Goal: Information Seeking & Learning: Learn about a topic

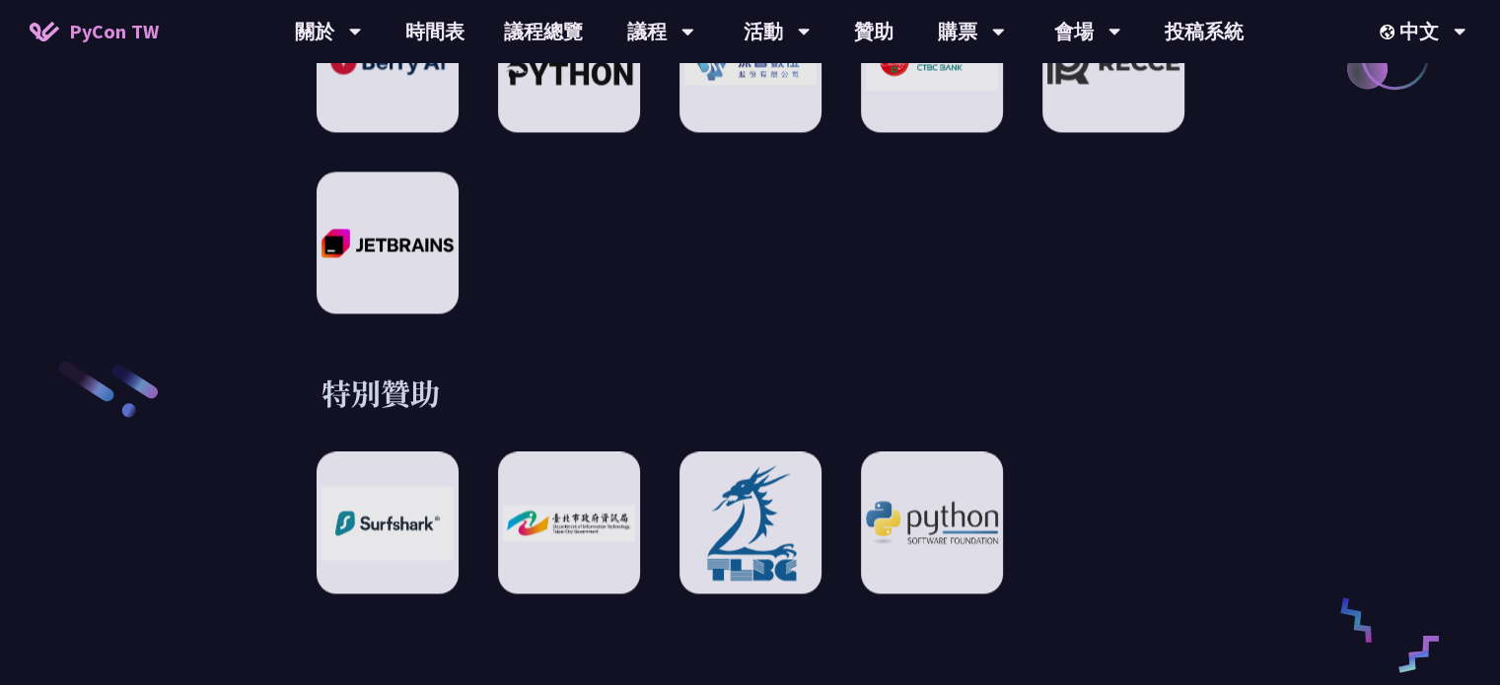
scroll to position [3056, 0]
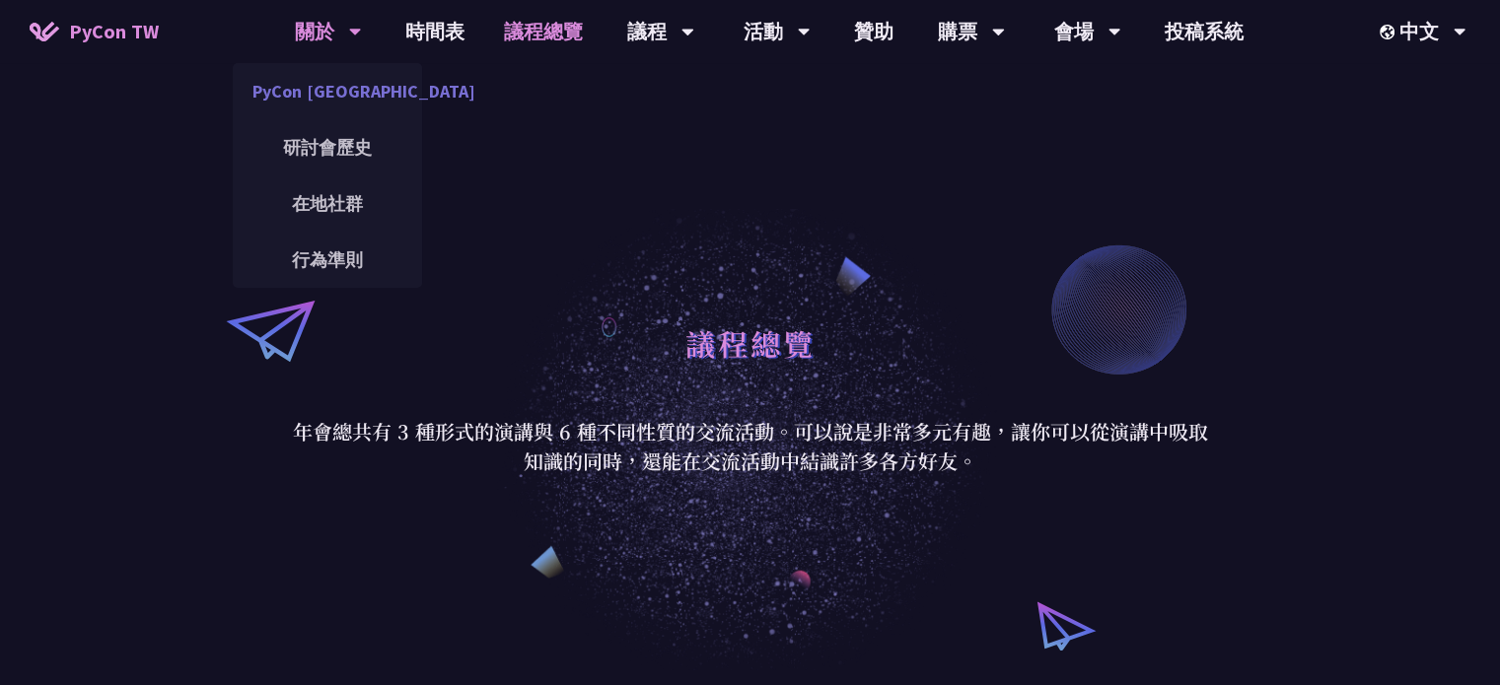
click at [345, 105] on link "PyCon [GEOGRAPHIC_DATA]" at bounding box center [327, 91] width 189 height 46
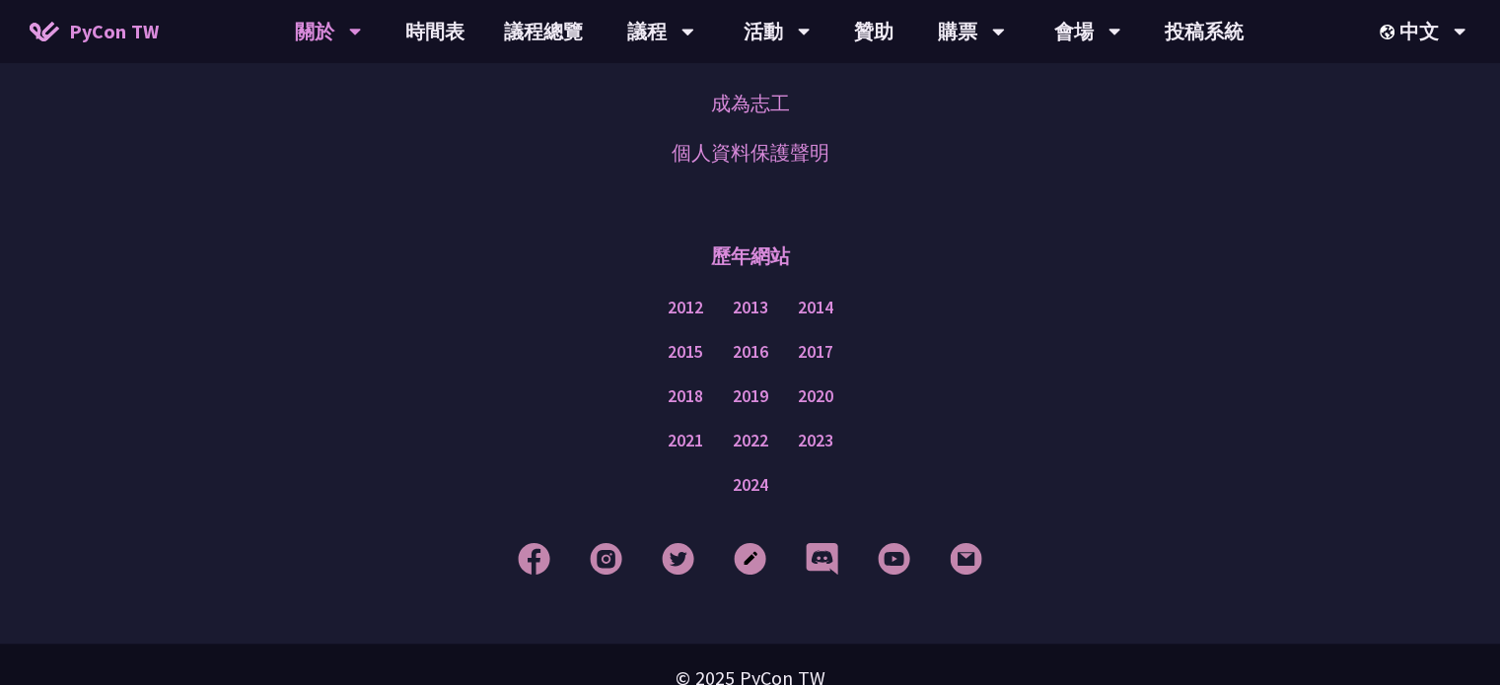
scroll to position [1735, 0]
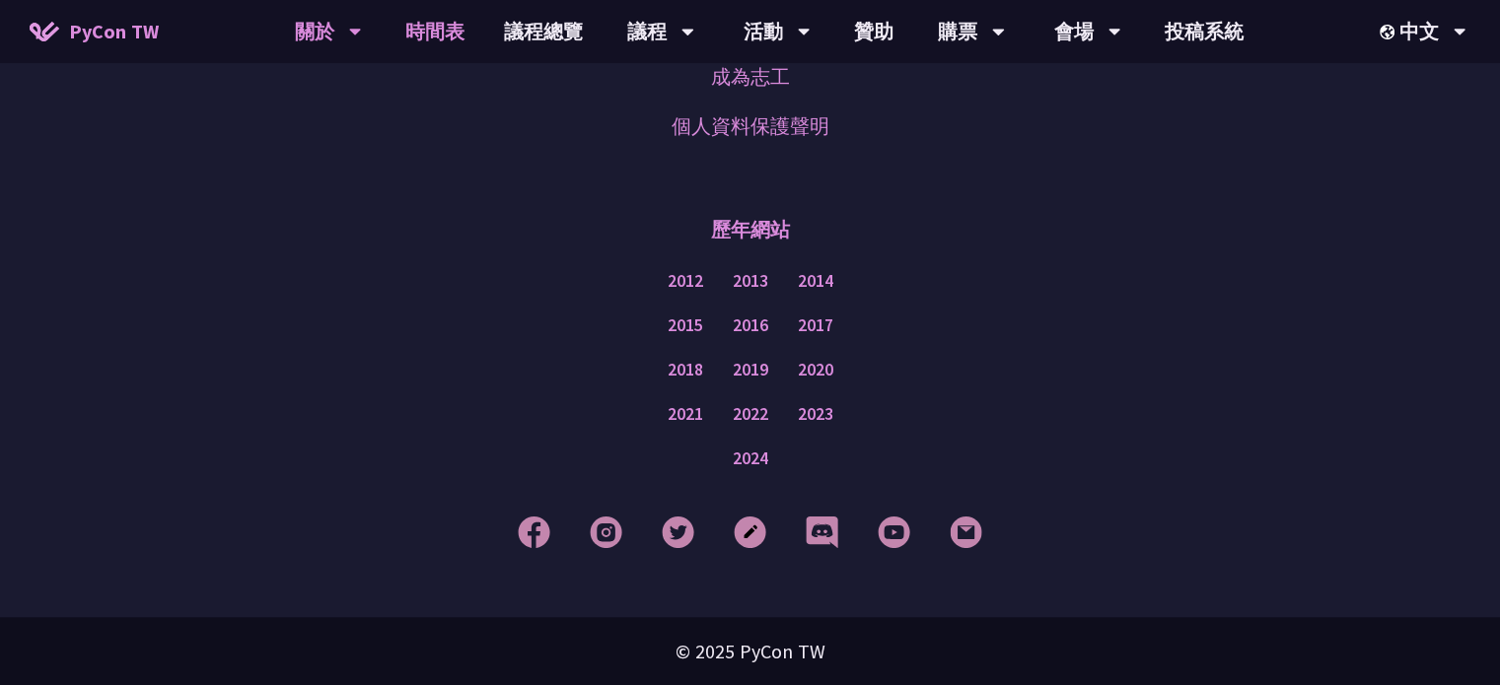
click at [431, 35] on link "時間表" at bounding box center [434, 31] width 99 height 63
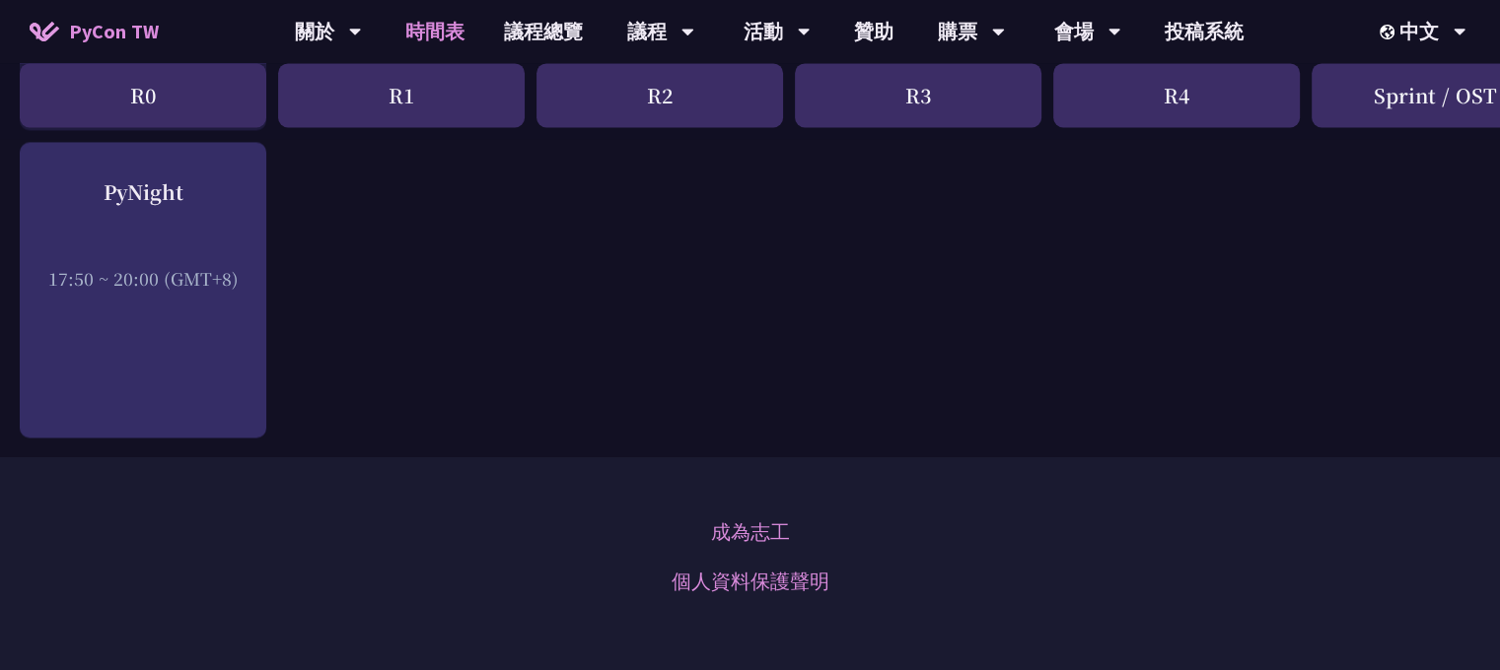
scroll to position [3253, 0]
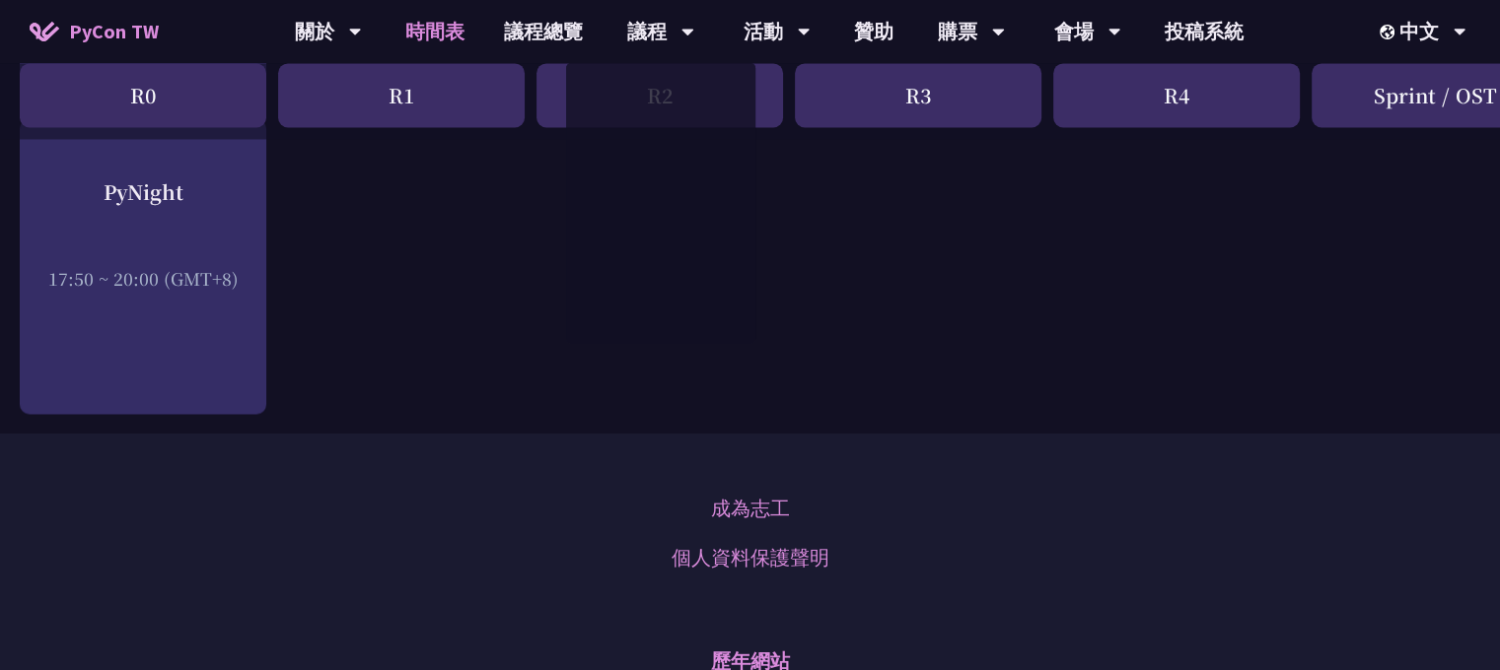
click at [78, 41] on span "PyCon TW" at bounding box center [114, 32] width 90 height 30
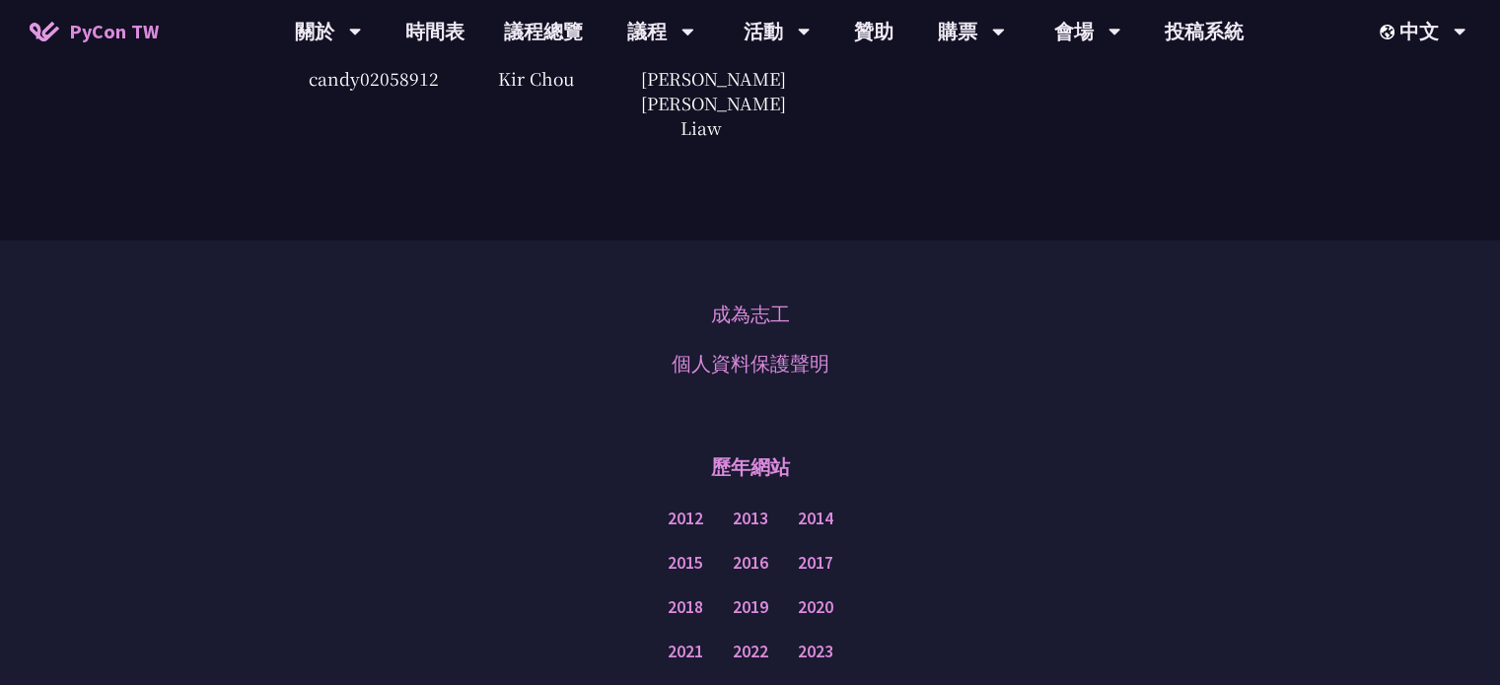
scroll to position [5105, 0]
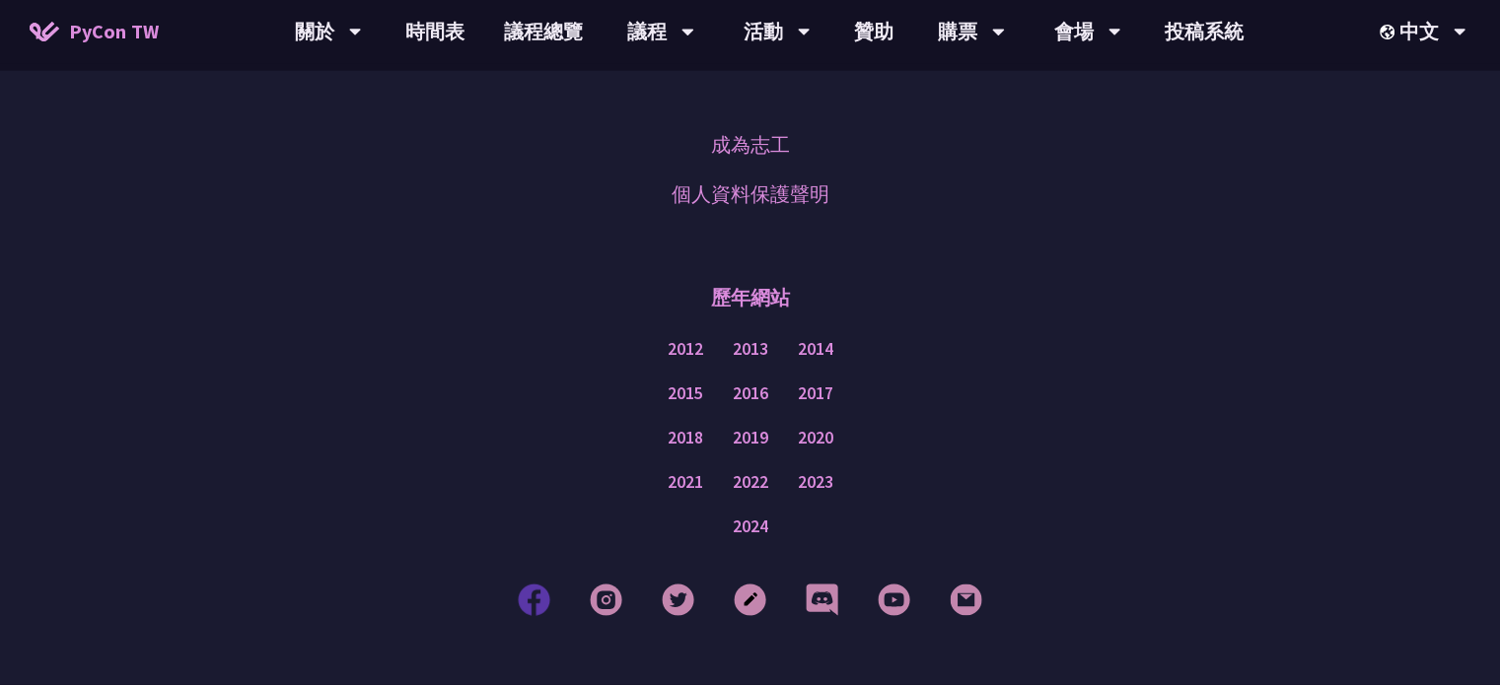
click at [548, 584] on img at bounding box center [534, 600] width 33 height 33
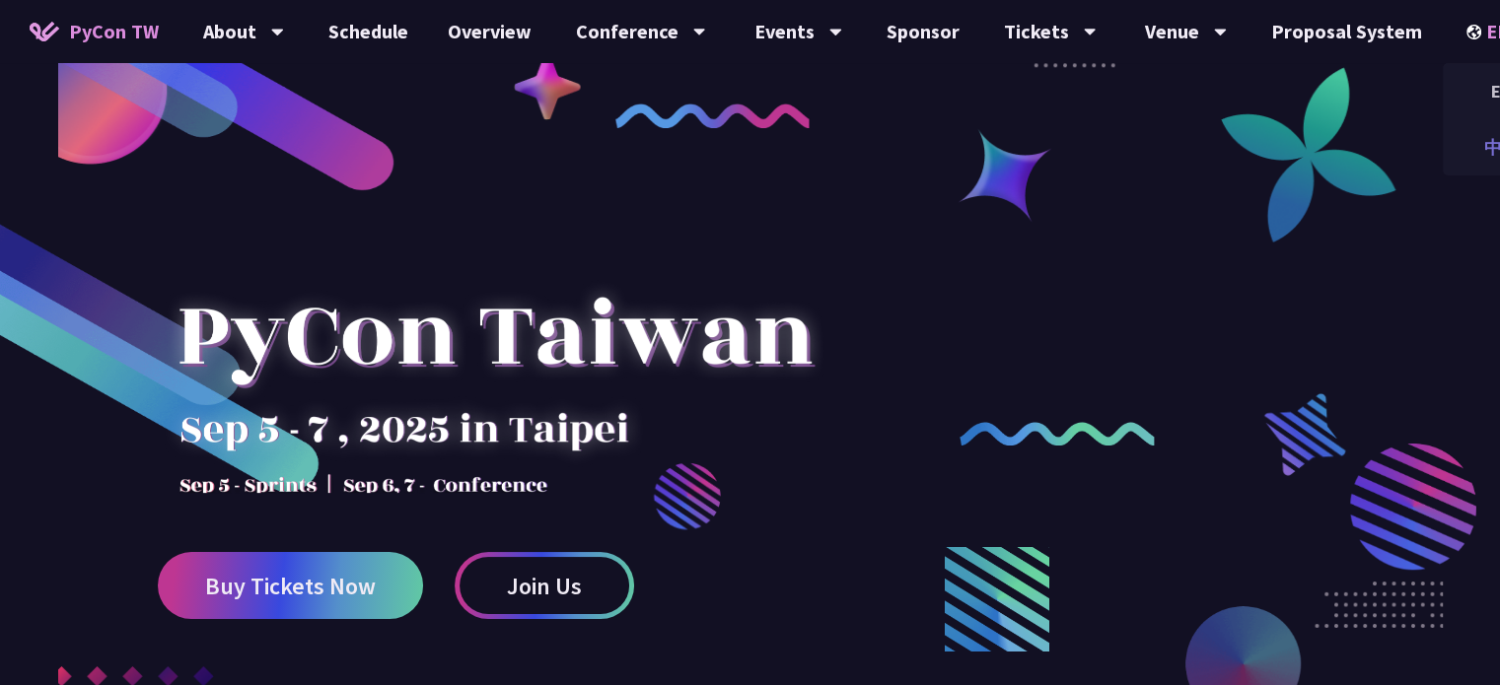
click at [1477, 130] on div "中文" at bounding box center [1501, 147] width 118 height 46
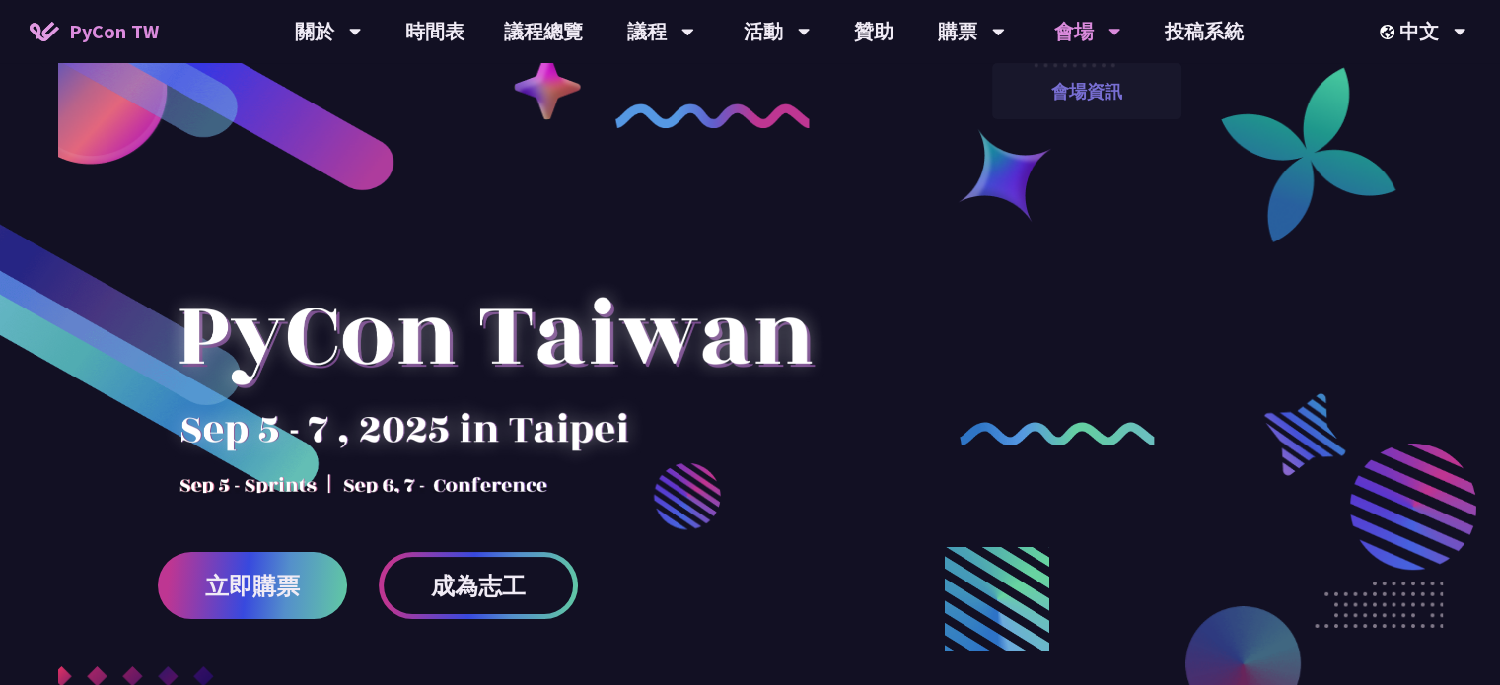
click at [1088, 80] on link "會場資訊" at bounding box center [1086, 91] width 189 height 46
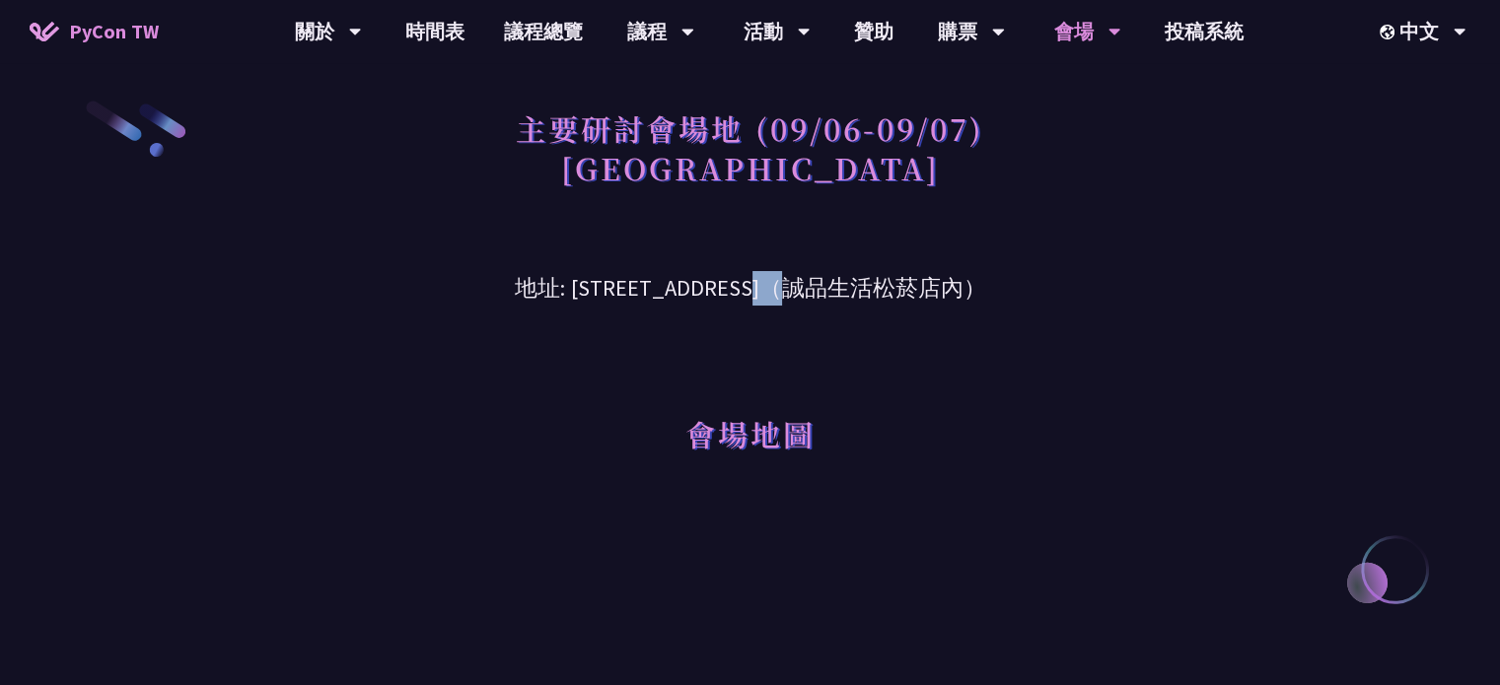
drag, startPoint x: 654, startPoint y: 294, endPoint x: 702, endPoint y: 291, distance: 48.4
click at [702, 291] on h3 "地址: [STREET_ADDRESS]（誠品生活松菸店內）" at bounding box center [750, 274] width 1025 height 64
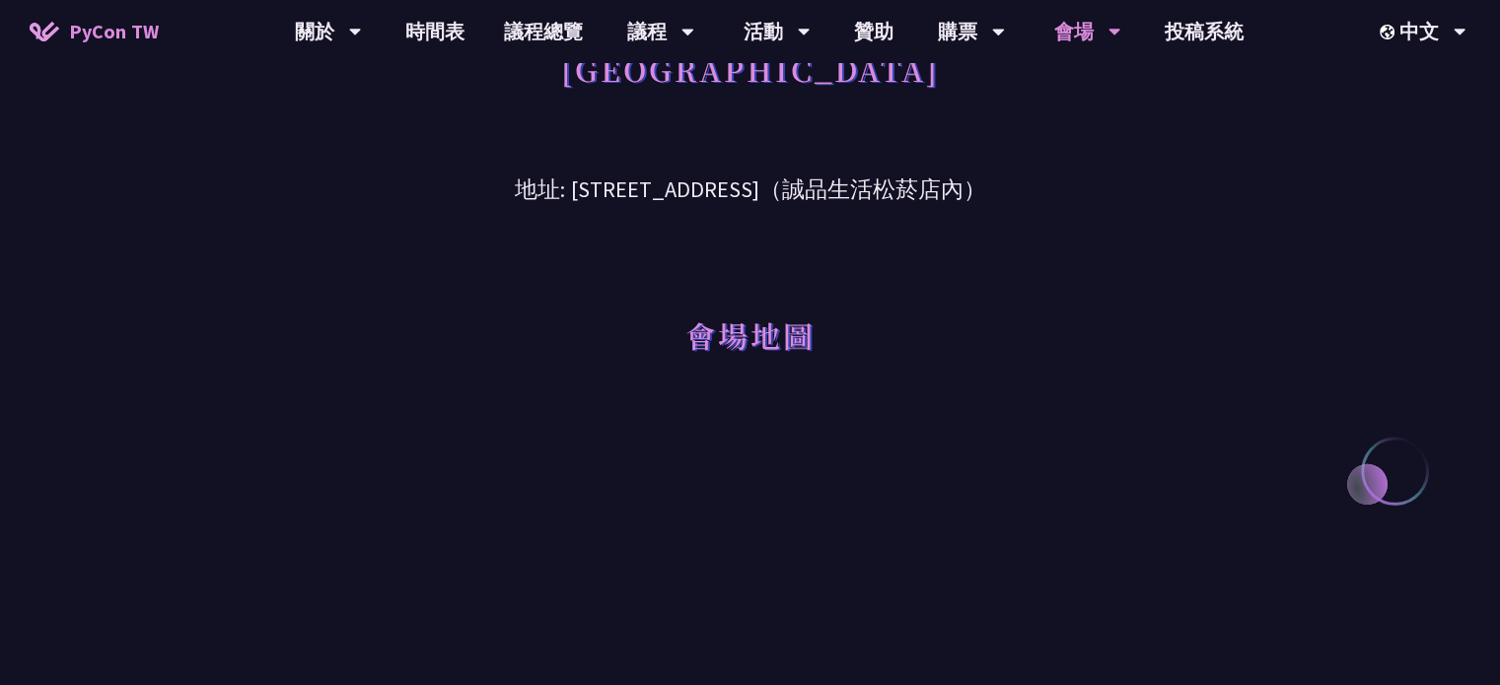
click at [899, 292] on div "會場地圖" at bounding box center [750, 308] width 1025 height 202
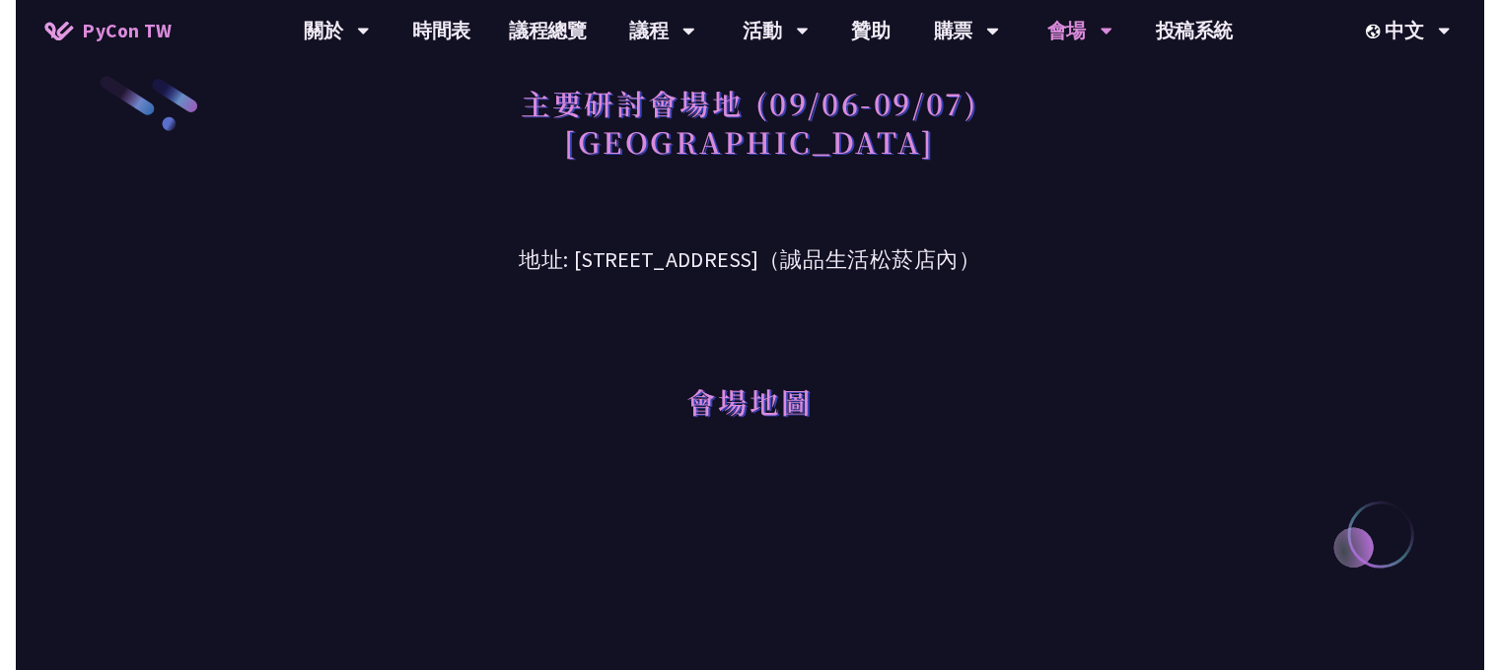
scroll to position [0, 0]
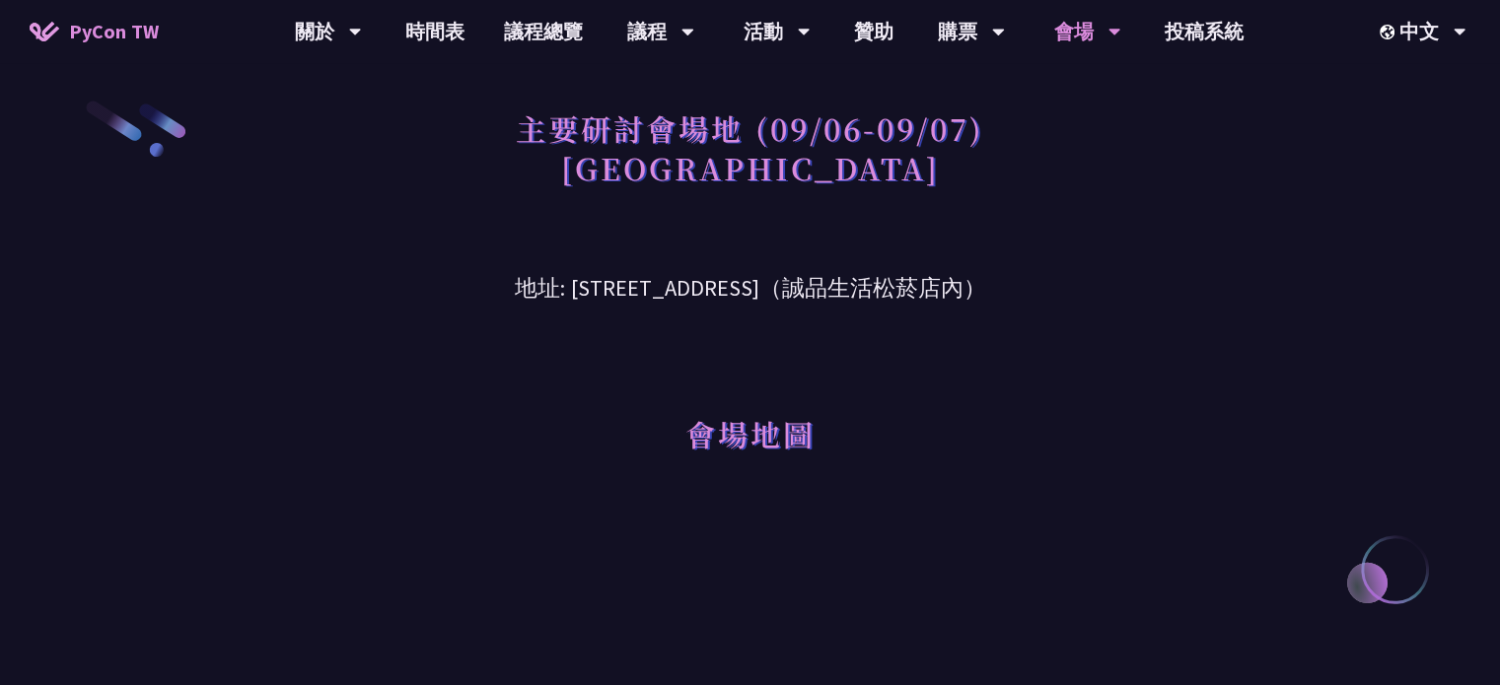
drag, startPoint x: 1265, startPoint y: 279, endPoint x: 1274, endPoint y: 233, distance: 47.2
click at [442, 20] on link "時間表" at bounding box center [434, 31] width 99 height 63
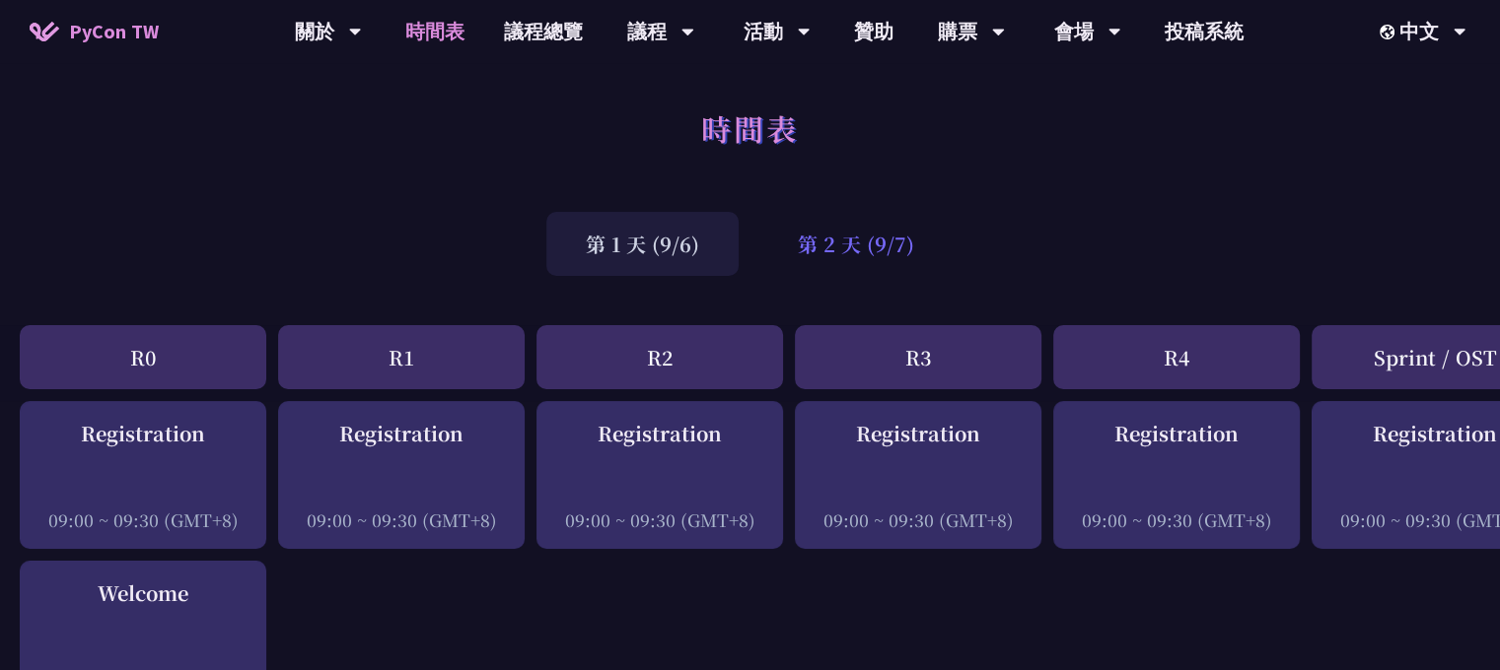
click at [868, 254] on div "第 2 天 (9/7)" at bounding box center [855, 244] width 195 height 64
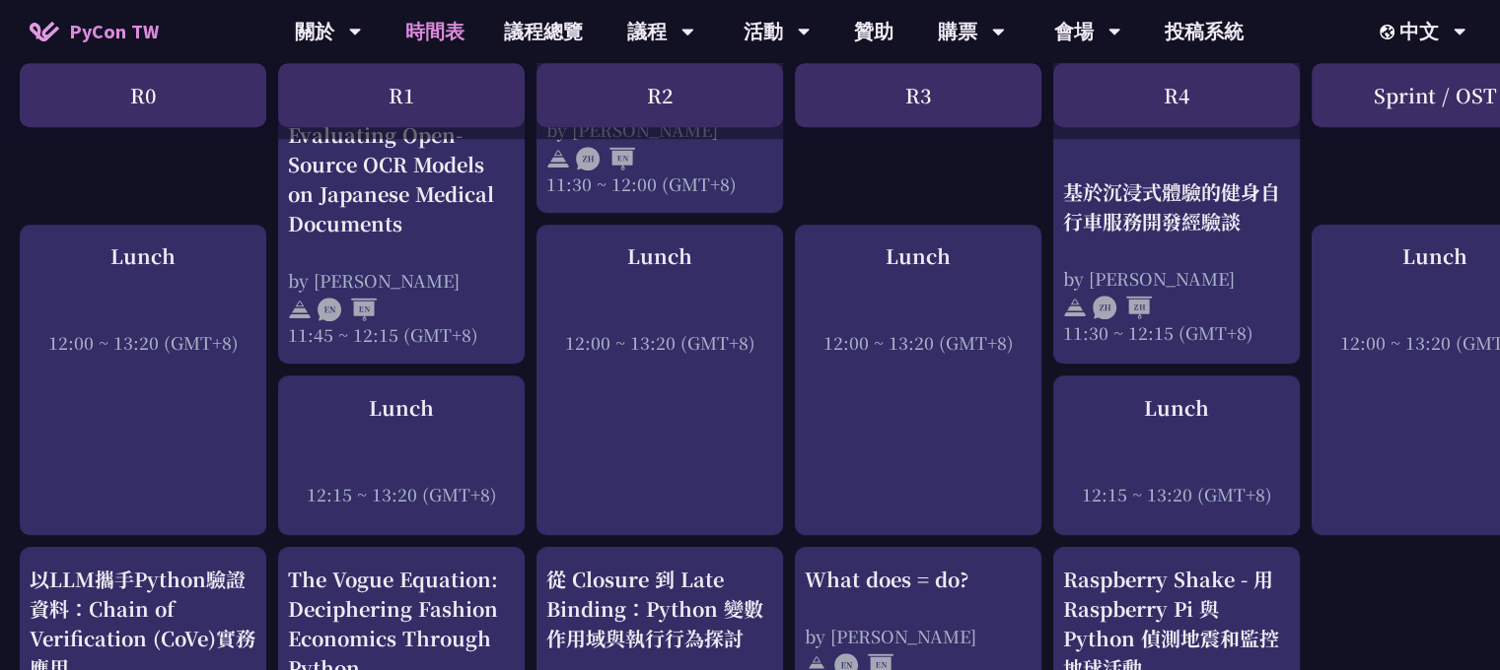
scroll to position [1479, 0]
click at [156, 152] on div "Registration 09:00 ~ 09:30 (GMT+8) print("Hello World")，然後呢？ by [PERSON_NAME] 1…" at bounding box center [1047, 506] width 2094 height 3169
click at [1373, 584] on div "Registration 09:00 ~ 09:30 (GMT+8) print("Hello World")，然後呢？ by [PERSON_NAME] 1…" at bounding box center [1047, 506] width 2094 height 3169
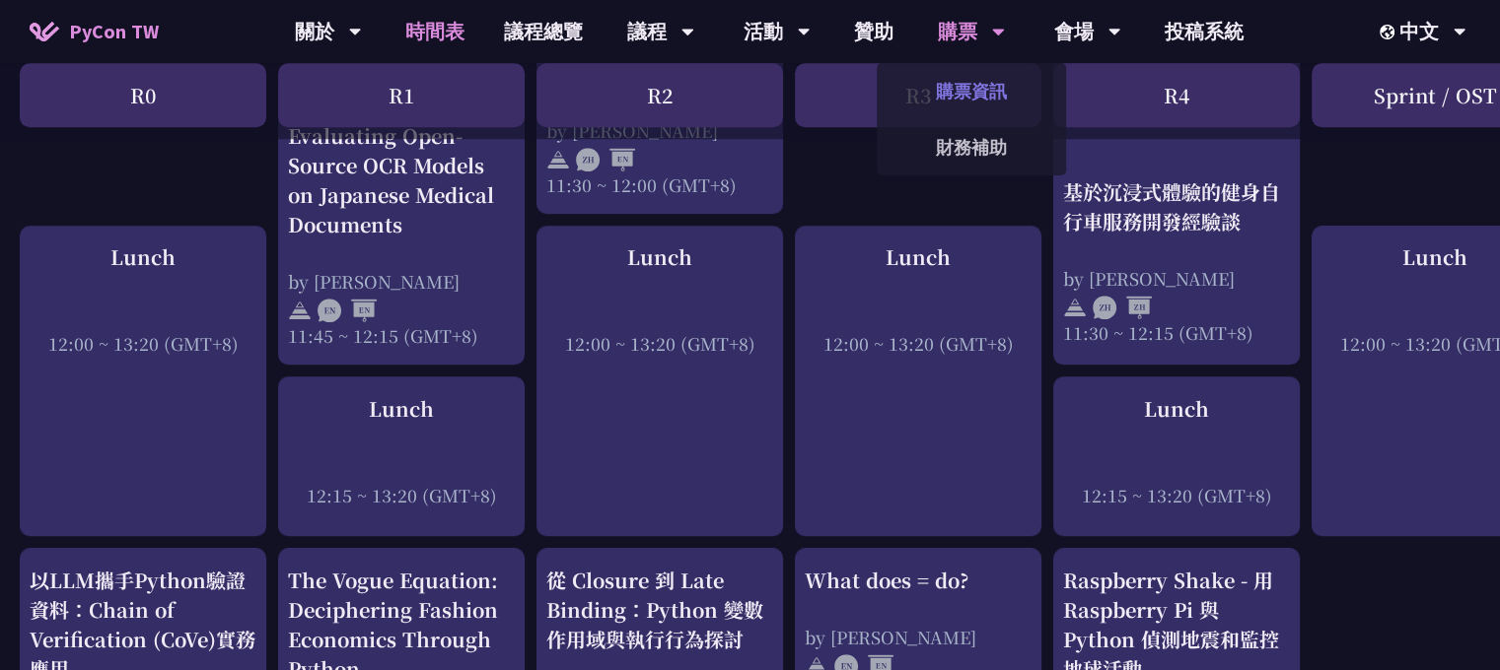
click at [986, 82] on link "購票資訊" at bounding box center [970, 91] width 189 height 46
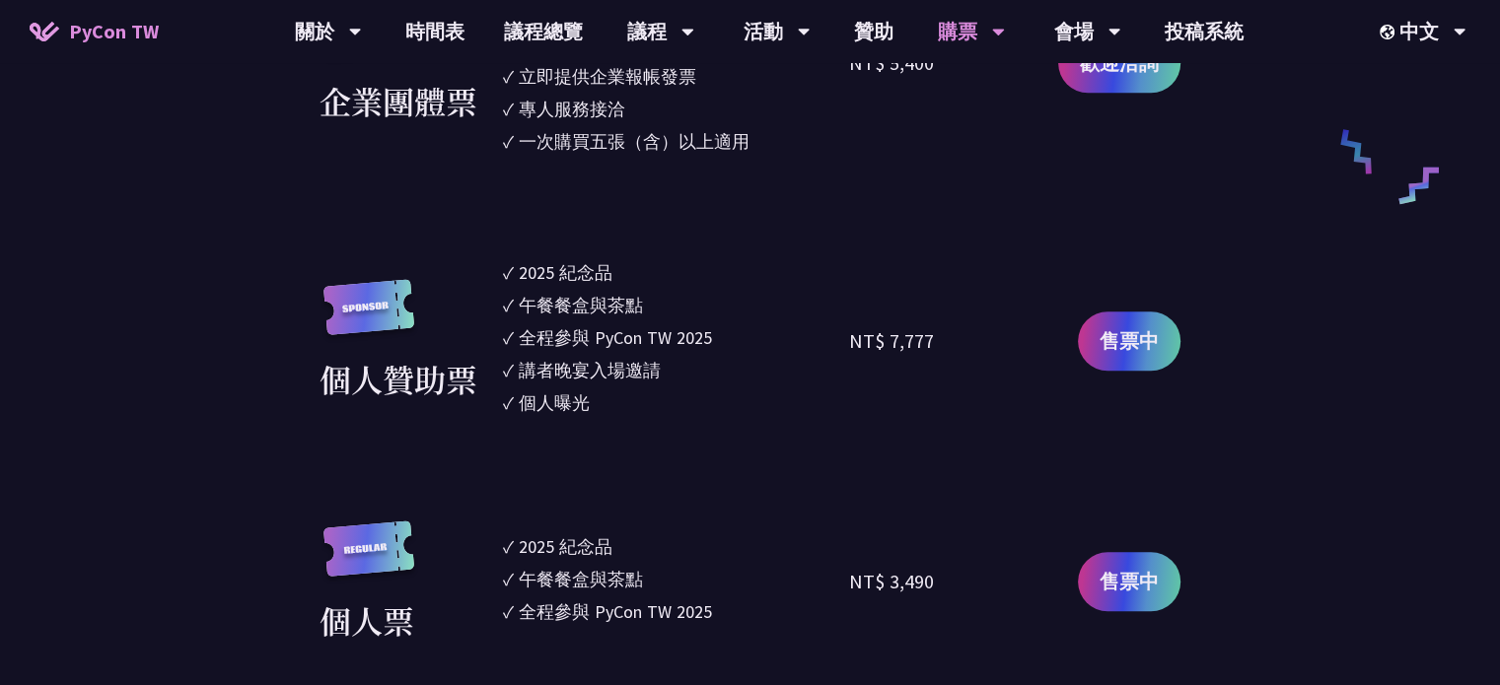
scroll to position [1577, 0]
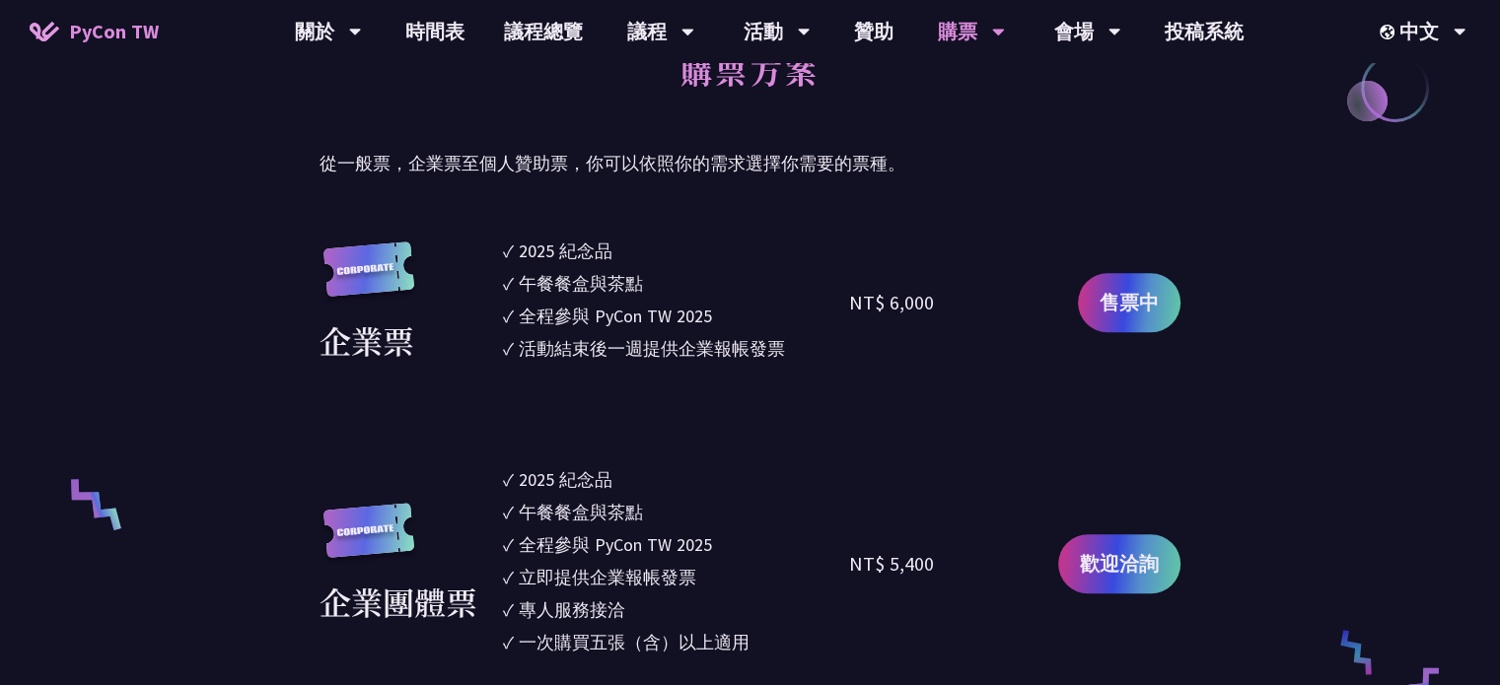
scroll to position [1084, 0]
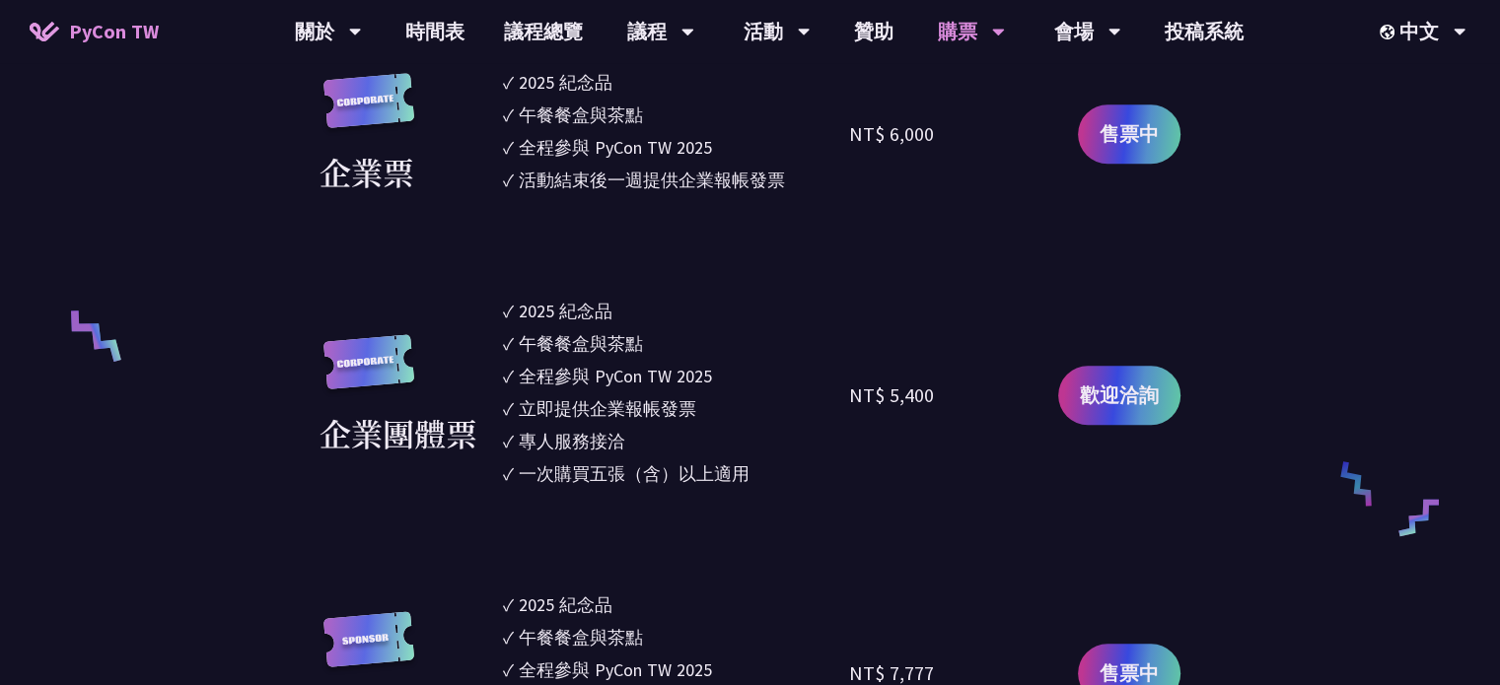
scroll to position [1775, 0]
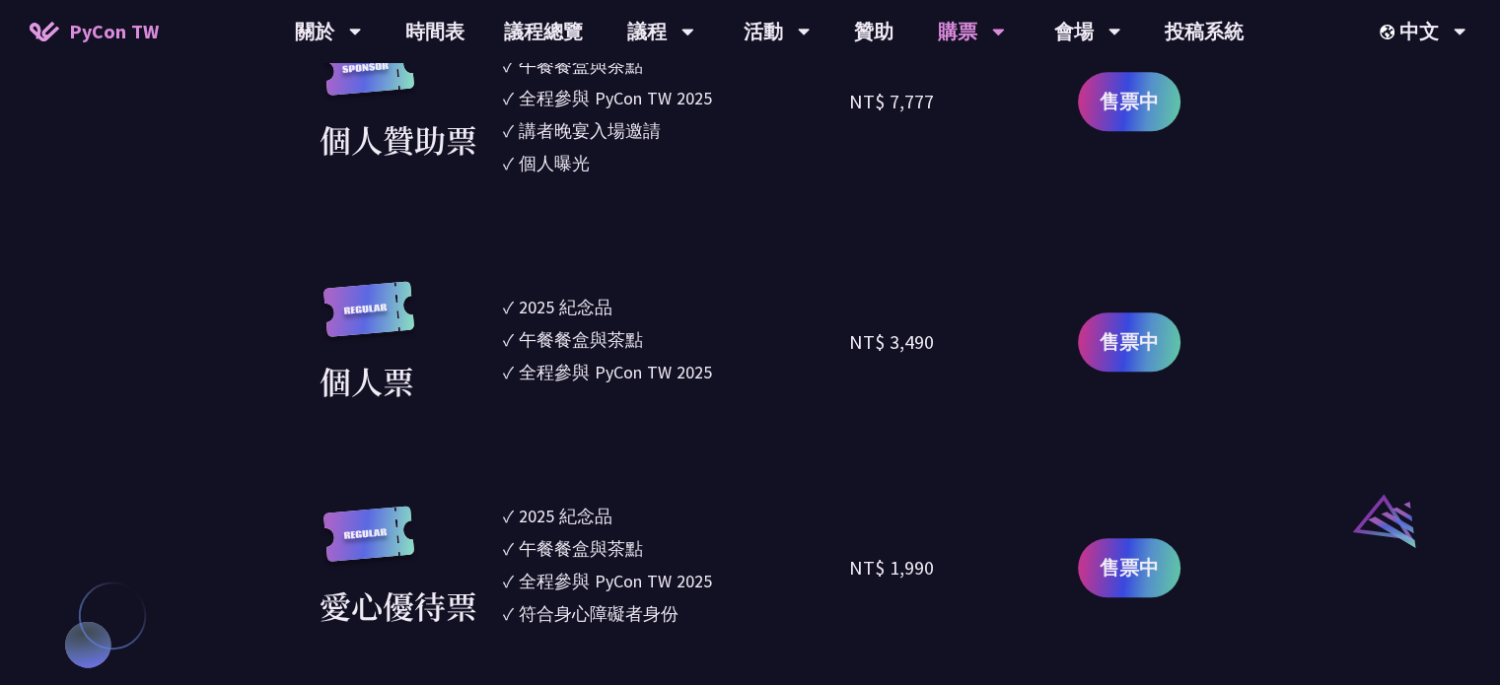
drag, startPoint x: 864, startPoint y: 344, endPoint x: 943, endPoint y: 344, distance: 79.9
click at [943, 344] on div "NT$ 3,490" at bounding box center [936, 342] width 174 height 123
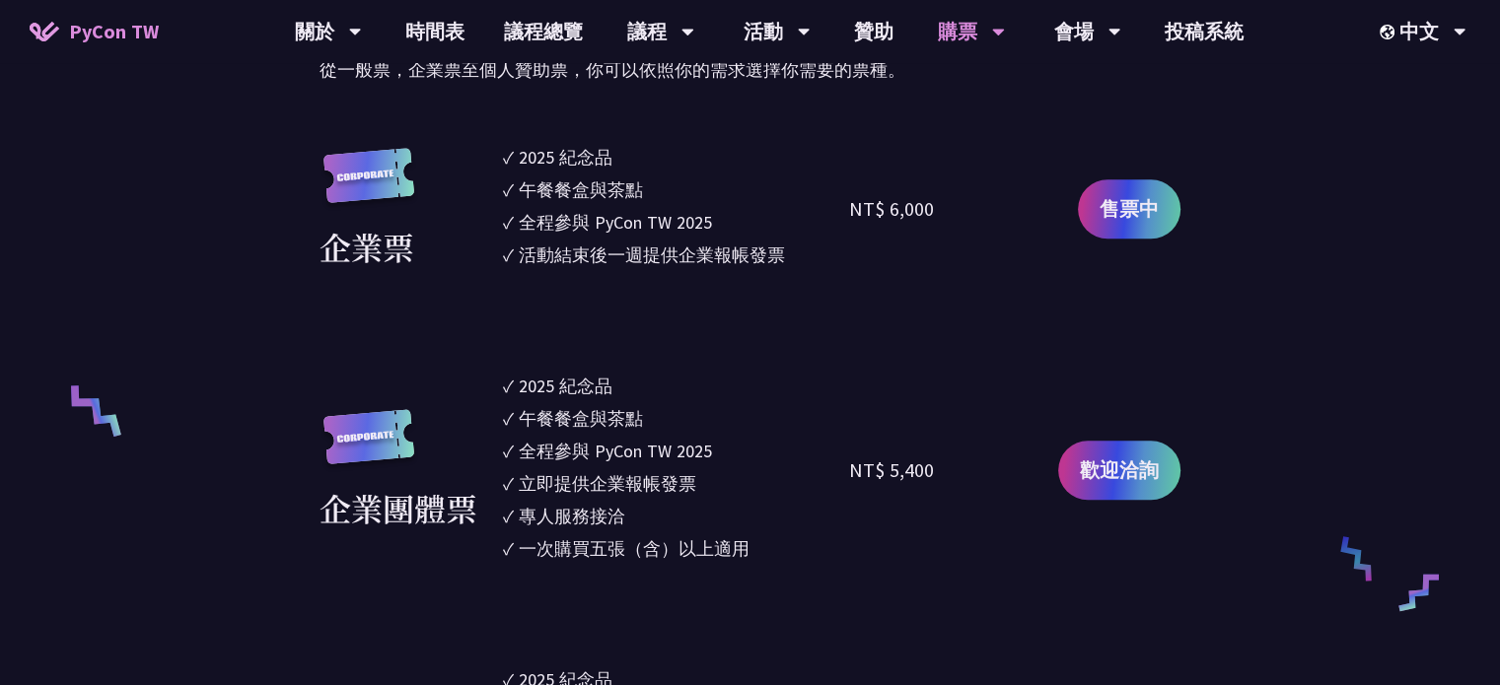
scroll to position [1084, 0]
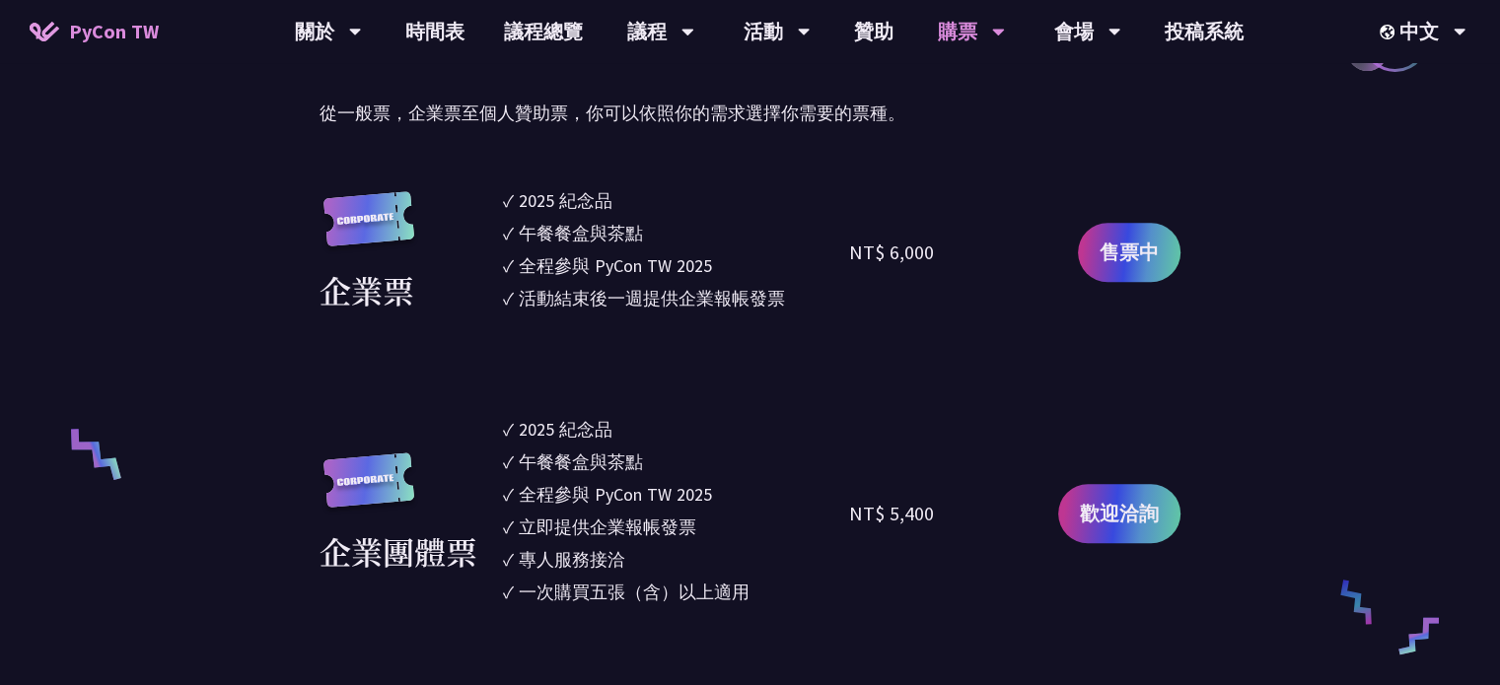
drag, startPoint x: 880, startPoint y: 256, endPoint x: 937, endPoint y: 252, distance: 56.3
click at [937, 252] on div "NT$ 6,000" at bounding box center [936, 252] width 174 height 130
drag, startPoint x: 517, startPoint y: 296, endPoint x: 784, endPoint y: 302, distance: 267.2
click at [784, 302] on li "✓ 活動結束後一週提供企業報帳發票" at bounding box center [676, 298] width 347 height 27
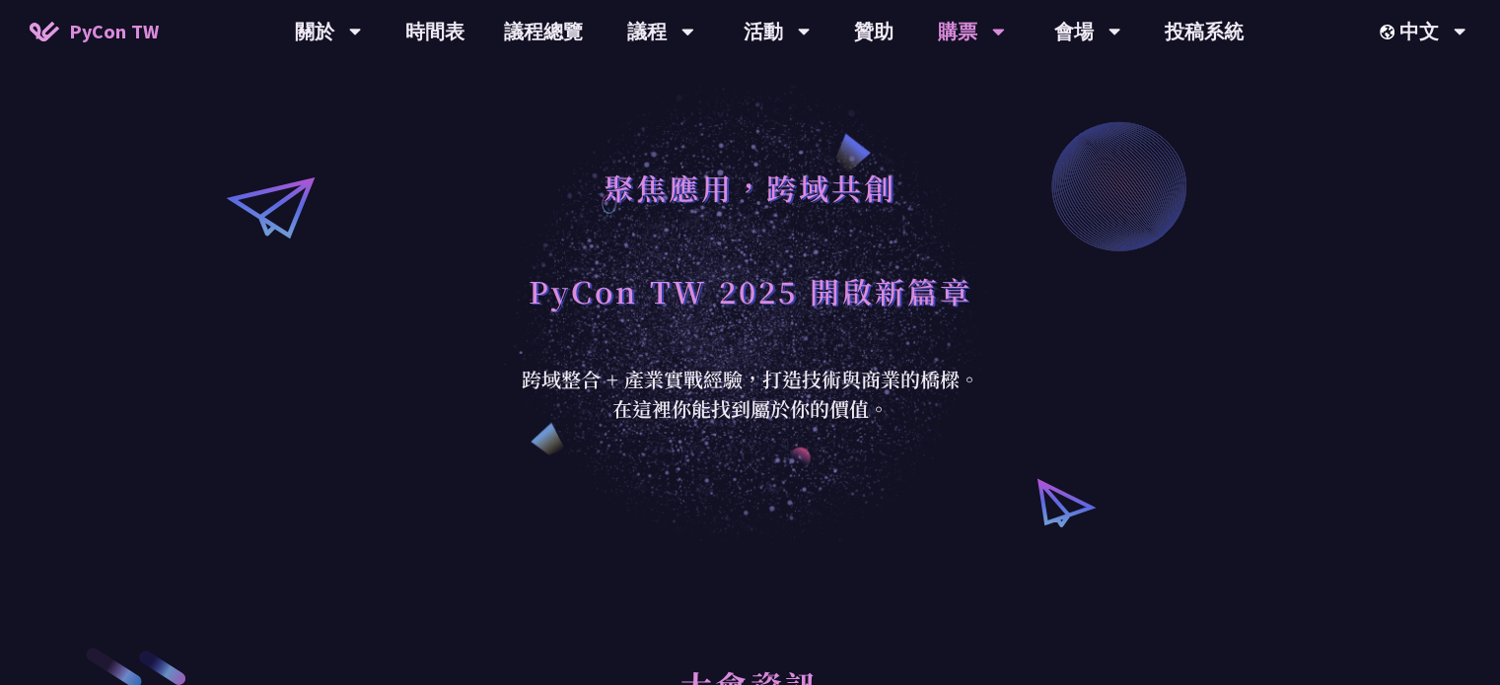
scroll to position [0, 0]
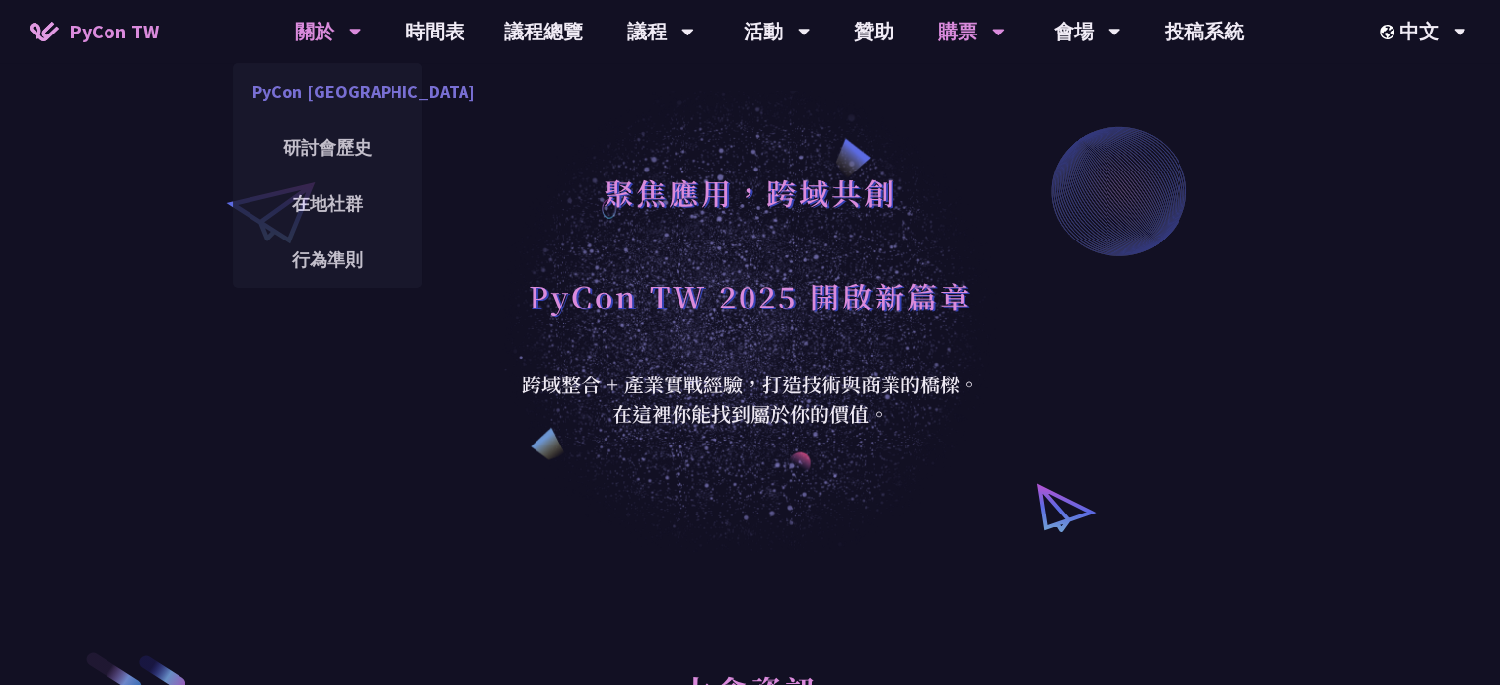
click at [345, 82] on link "PyCon [GEOGRAPHIC_DATA]" at bounding box center [327, 91] width 189 height 46
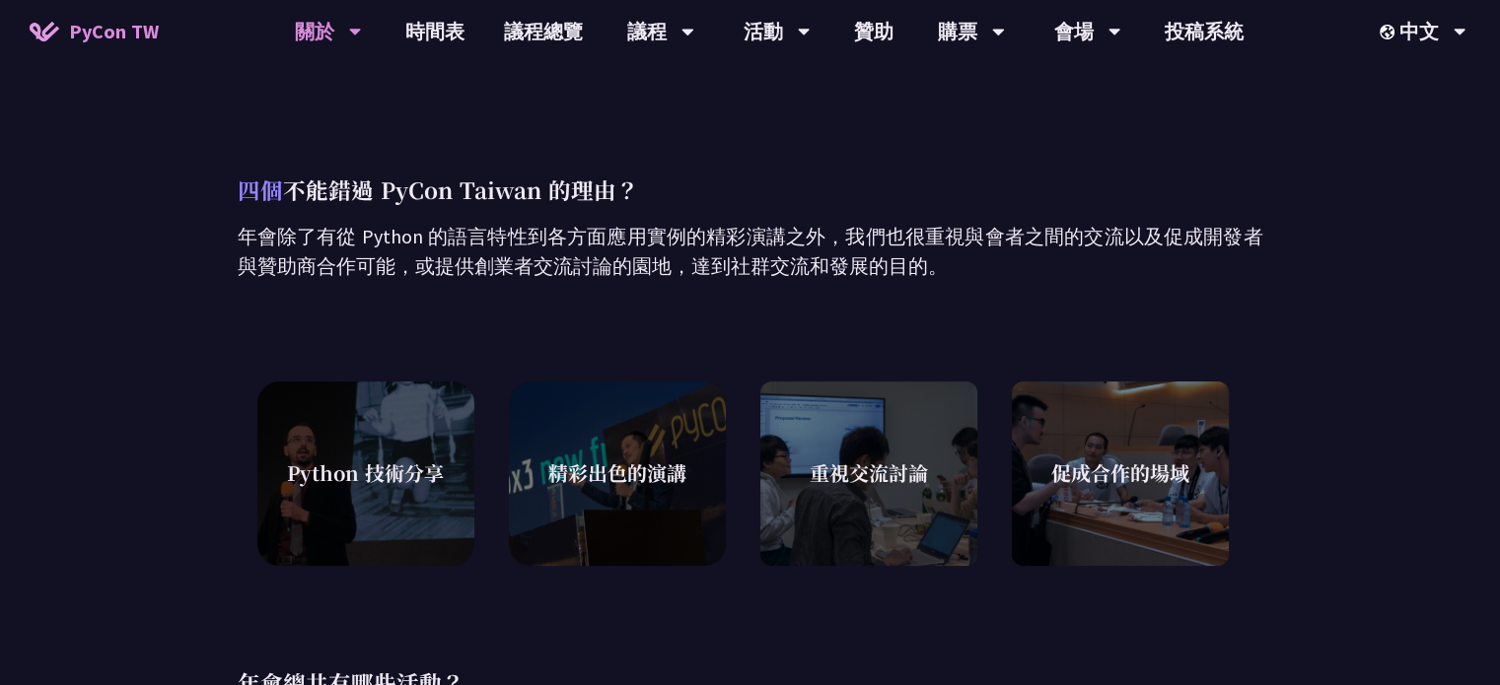
scroll to position [592, 0]
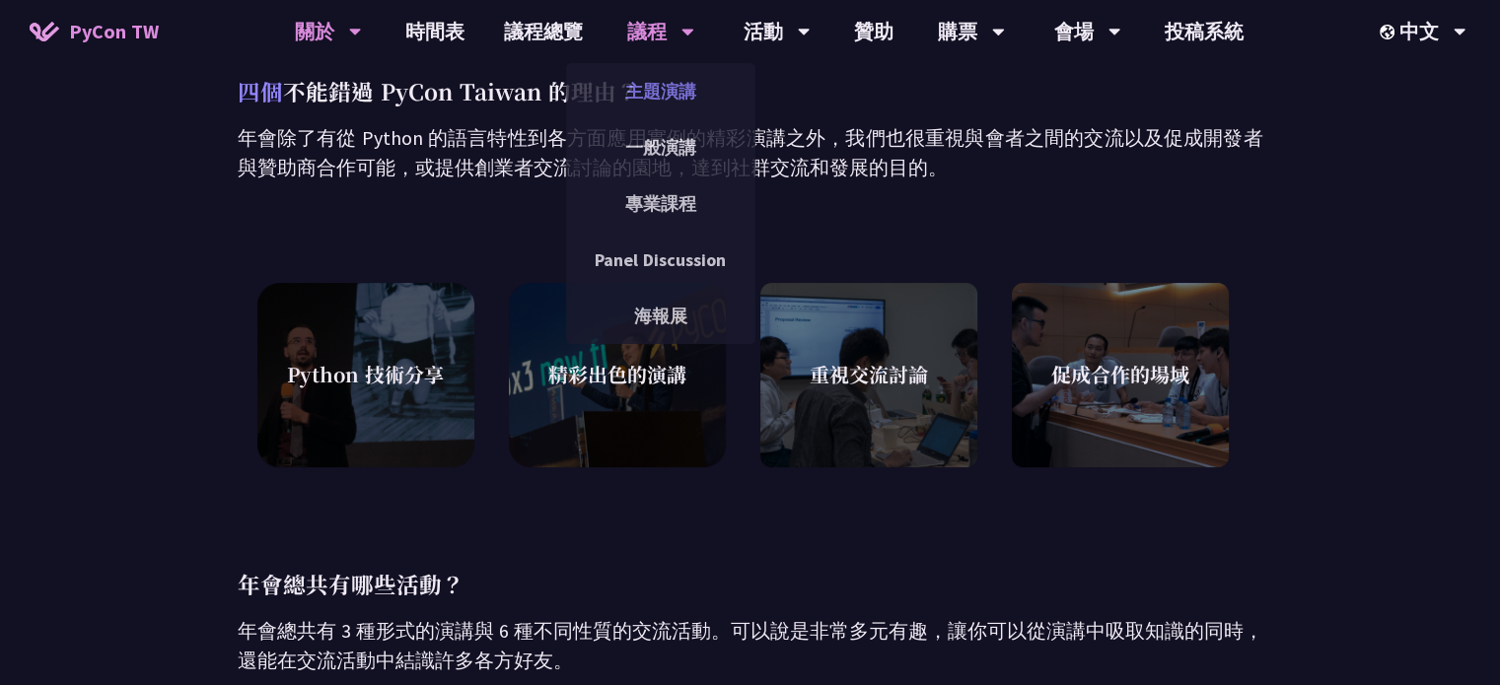
click at [662, 81] on link "主題演講" at bounding box center [660, 91] width 189 height 46
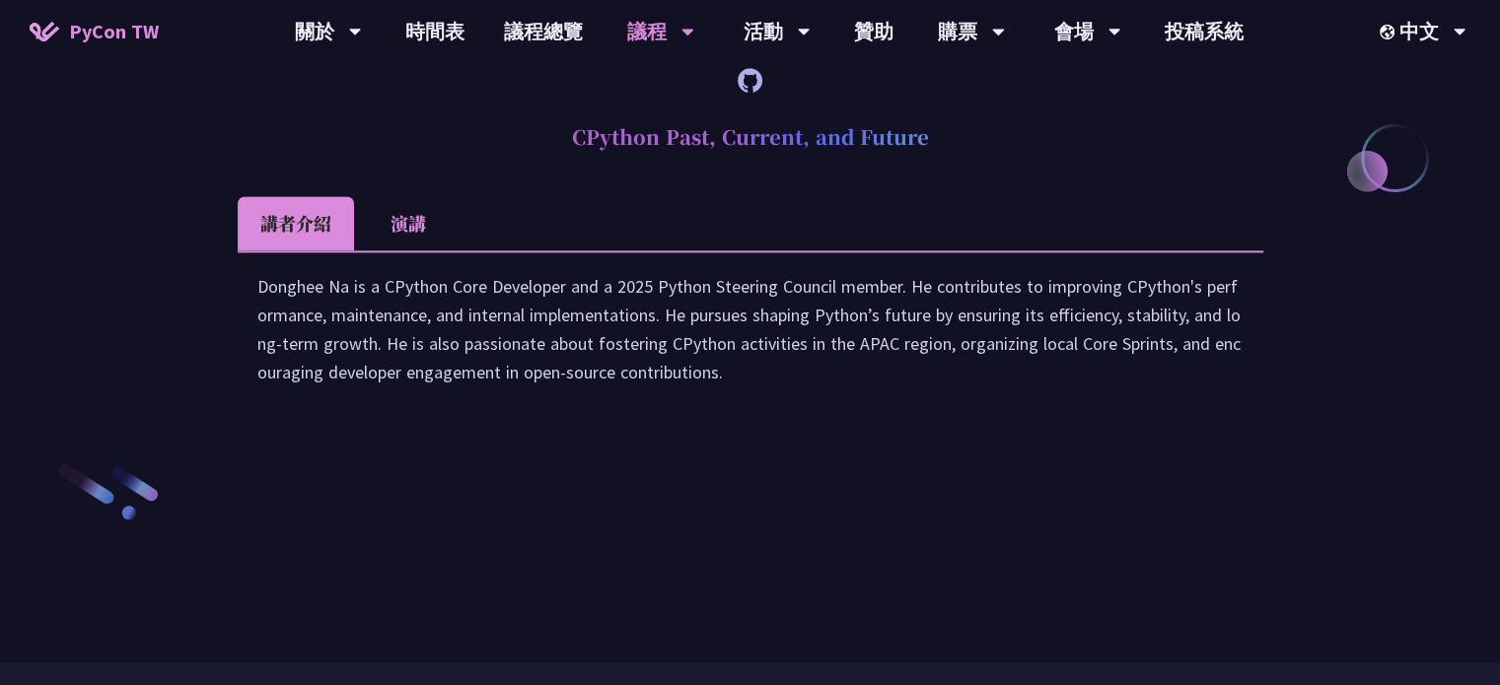
scroll to position [2726, 0]
click at [544, 35] on link "議程總覽" at bounding box center [543, 31] width 118 height 63
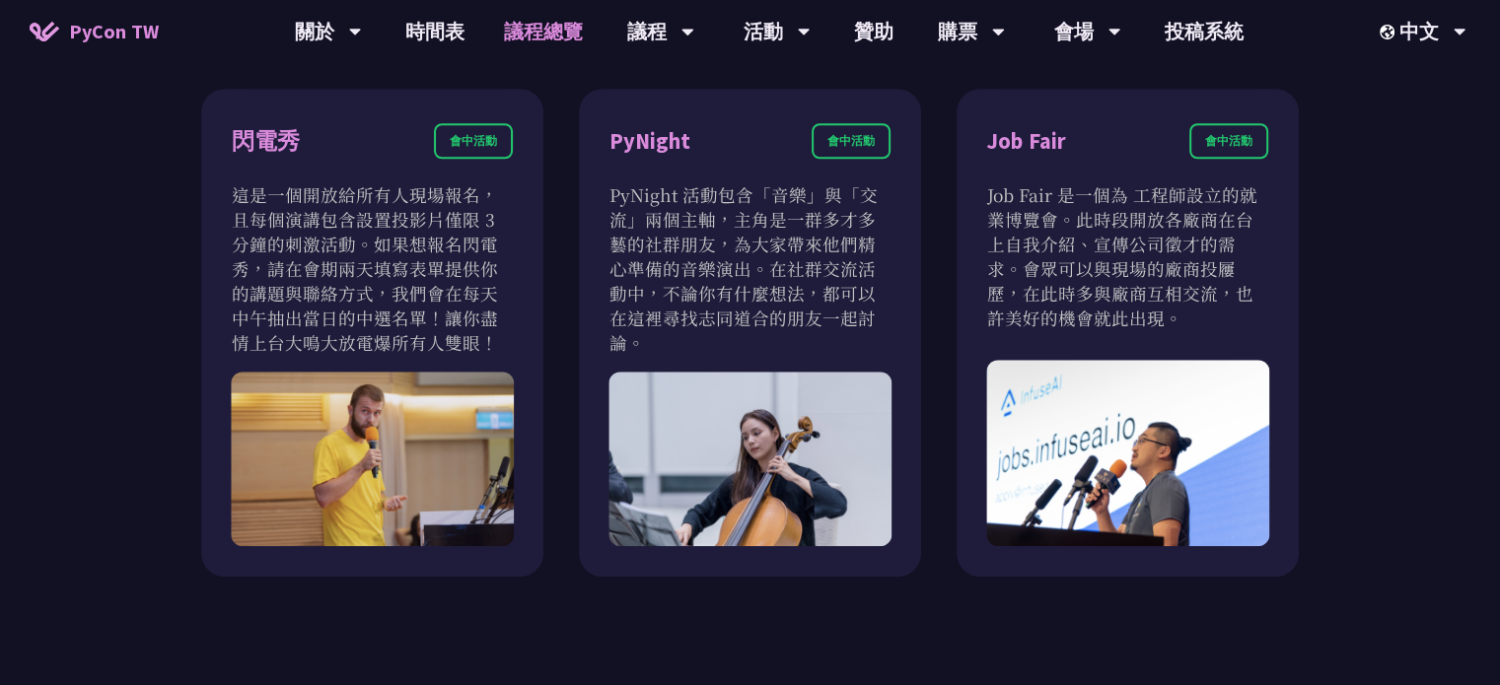
scroll to position [1723, 0]
